Goal: Book appointment/travel/reservation

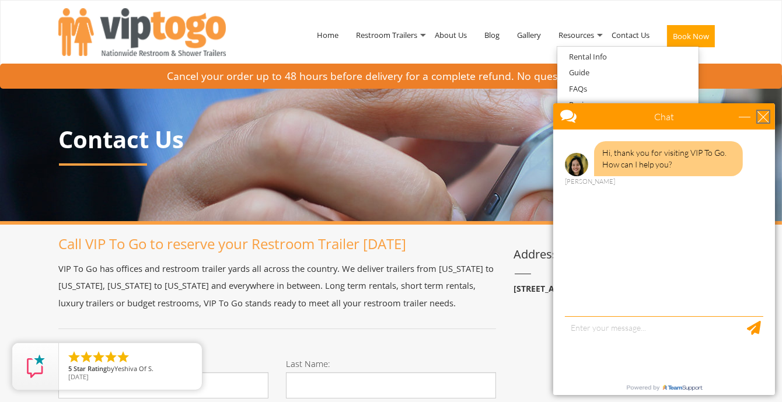
click at [764, 113] on div "close" at bounding box center [763, 116] width 12 height 12
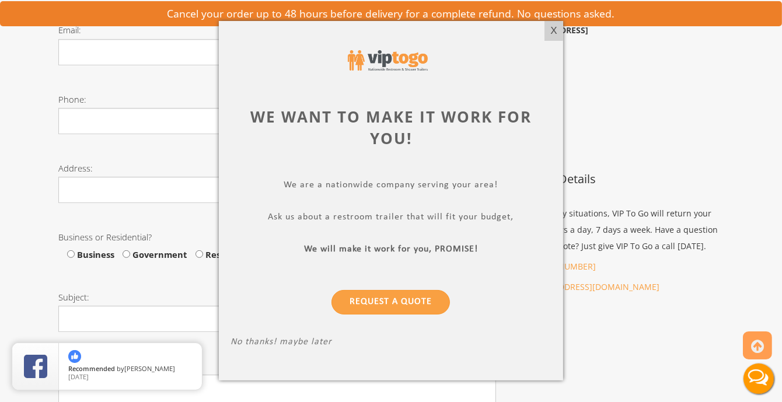
scroll to position [408, 0]
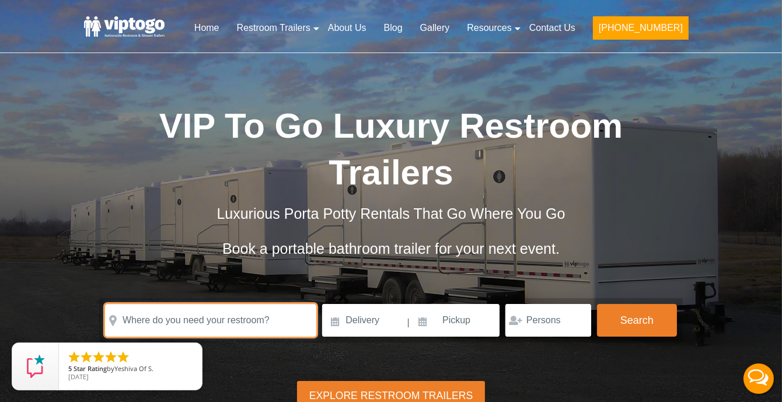
click at [174, 304] on input "text" at bounding box center [210, 320] width 211 height 33
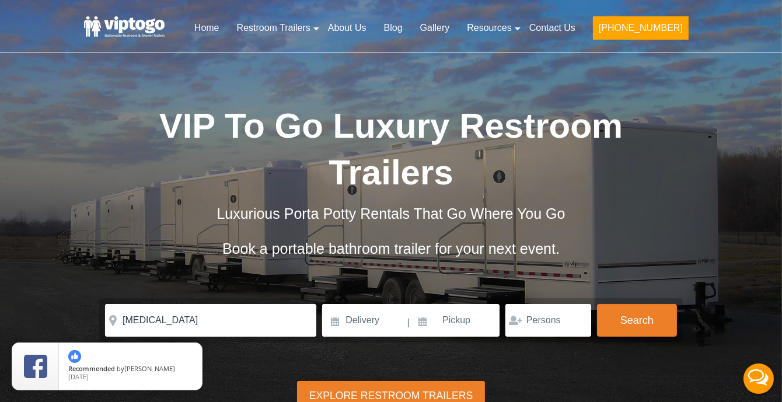
type input "Milpitas, CA, USA"
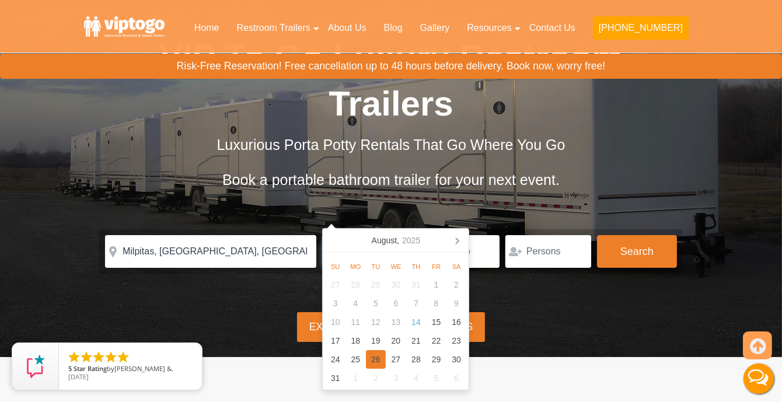
scroll to position [117, 0]
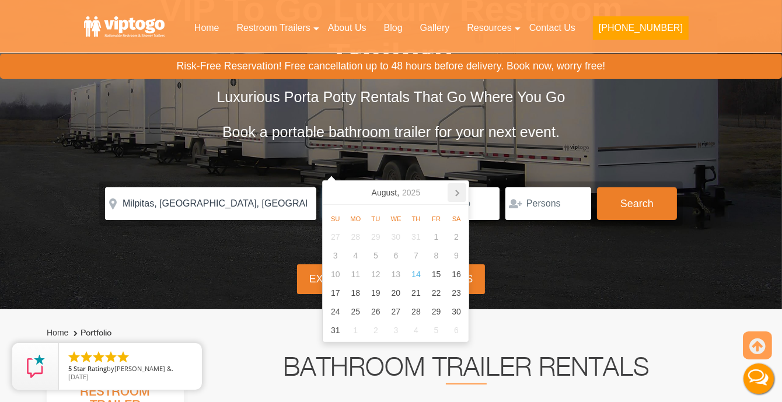
click at [459, 190] on icon at bounding box center [457, 192] width 19 height 19
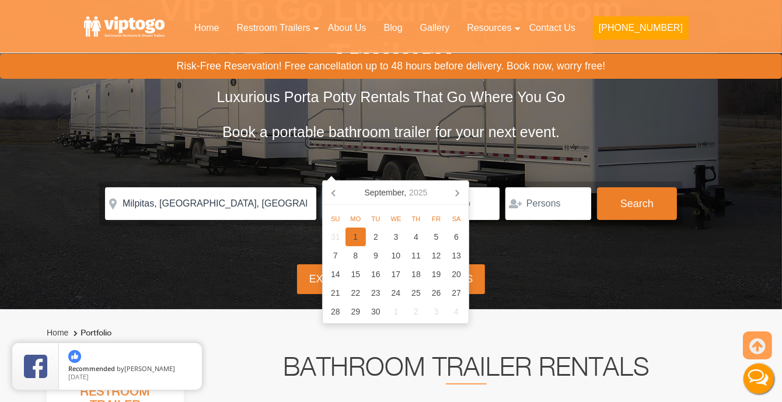
click at [355, 235] on div "1" at bounding box center [355, 237] width 20 height 19
type input "09/01/2025"
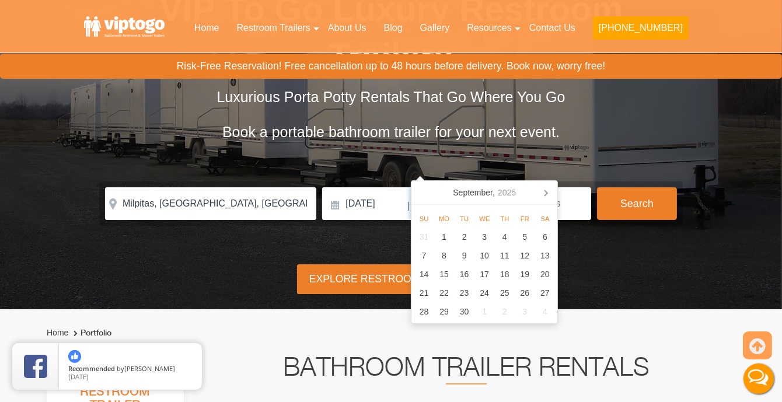
click at [455, 187] on input at bounding box center [455, 203] width 89 height 33
click at [544, 191] on icon at bounding box center [545, 192] width 19 height 19
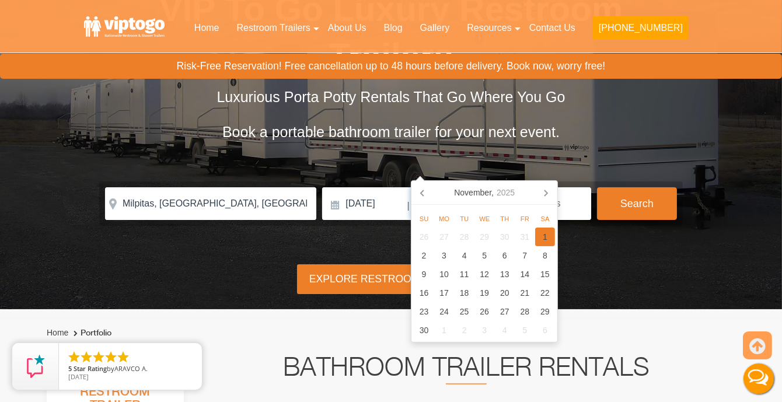
click at [546, 234] on div "1" at bounding box center [545, 237] width 20 height 19
type input "11/01/2025"
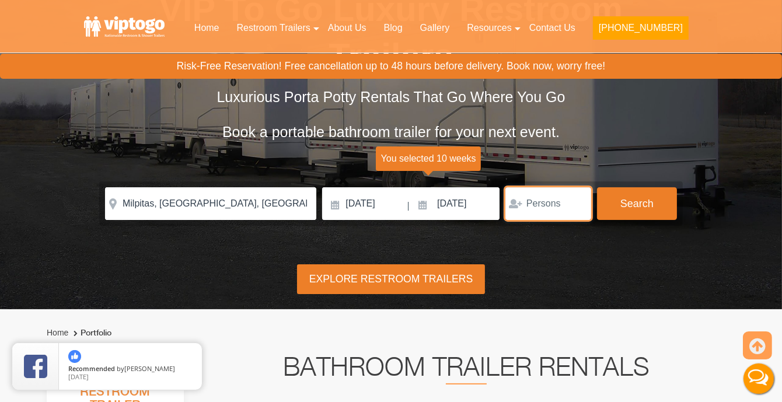
click at [567, 187] on input "number" at bounding box center [548, 203] width 86 height 33
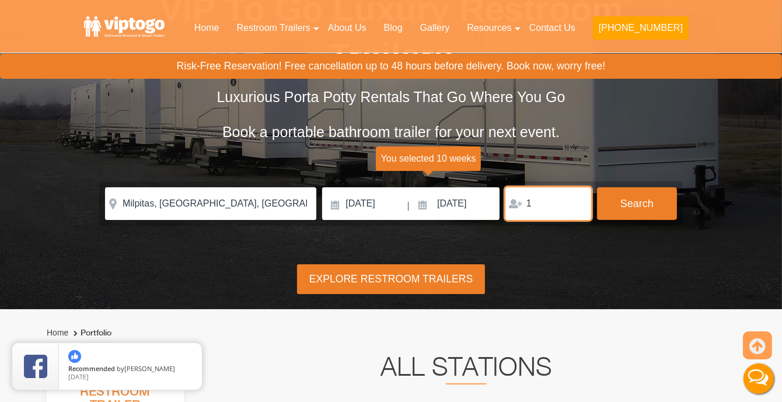
click at [575, 187] on input "1" at bounding box center [548, 203] width 86 height 33
click at [575, 187] on input "2" at bounding box center [548, 203] width 86 height 33
click at [575, 187] on input "3" at bounding box center [548, 203] width 86 height 33
click at [575, 187] on input "4" at bounding box center [548, 203] width 86 height 33
click at [577, 187] on input "5" at bounding box center [548, 203] width 86 height 33
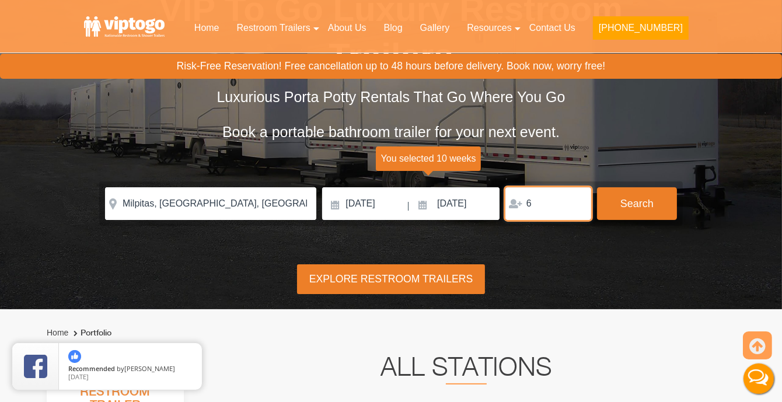
click at [577, 187] on input "6" at bounding box center [548, 203] width 86 height 33
click at [577, 187] on input "7" at bounding box center [548, 203] width 86 height 33
type input "8"
click at [577, 187] on input "8" at bounding box center [548, 203] width 86 height 33
click at [449, 264] on div "Explore Restroom Trailers" at bounding box center [391, 279] width 188 height 30
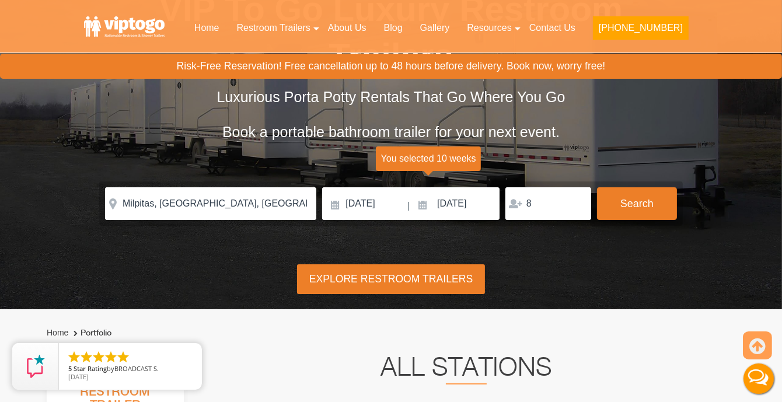
click at [357, 264] on div "Explore Restroom Trailers" at bounding box center [391, 279] width 188 height 30
click at [612, 187] on button "Search" at bounding box center [637, 203] width 80 height 32
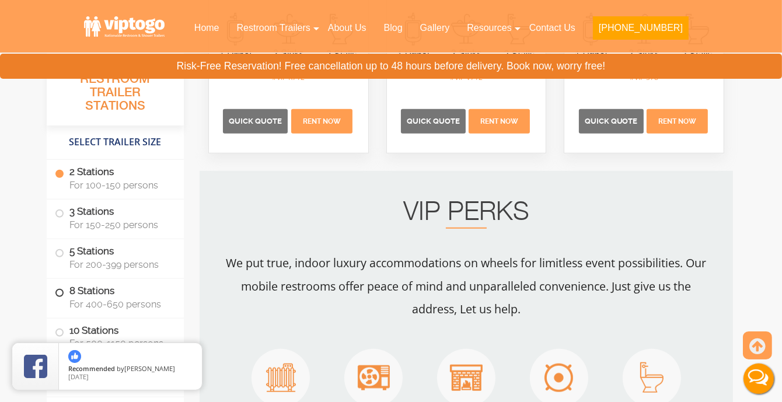
scroll to position [881, 0]
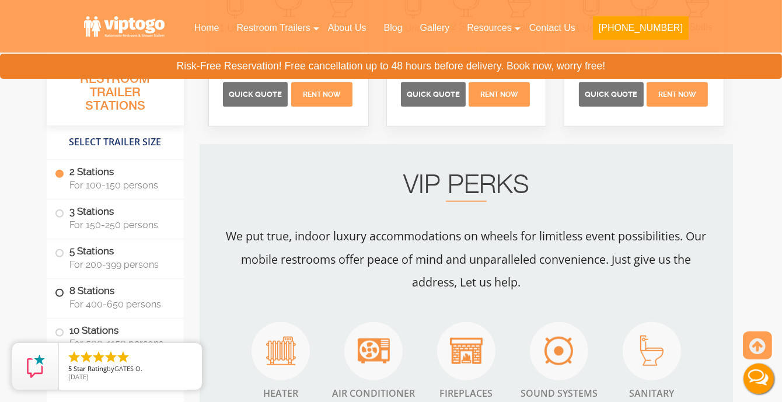
click at [64, 291] on label "8 Stations For 400-650 persons" at bounding box center [115, 297] width 121 height 36
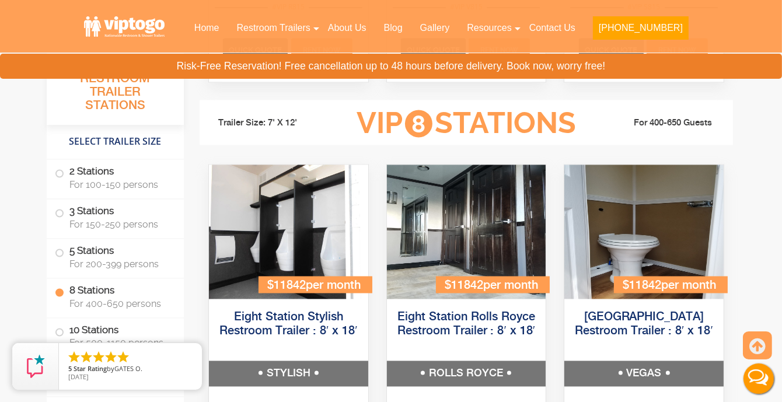
scroll to position [2211, 0]
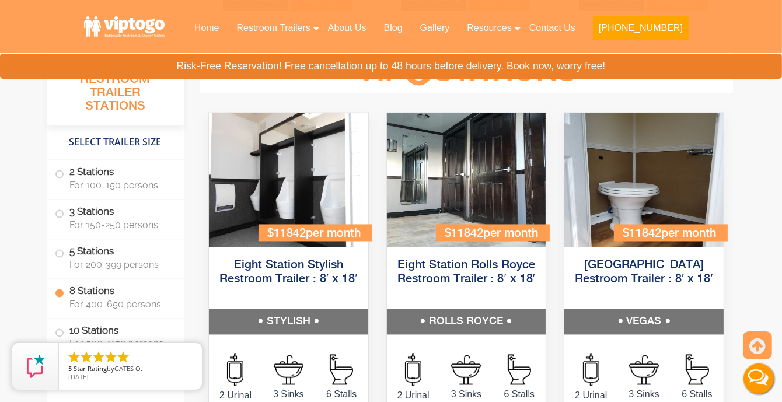
click at [59, 295] on span at bounding box center [59, 293] width 5 height 5
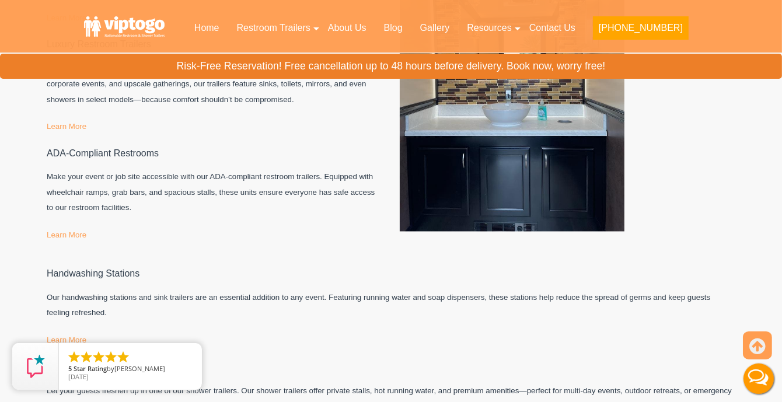
scroll to position [6003, 0]
